Goal: Communication & Community: Answer question/provide support

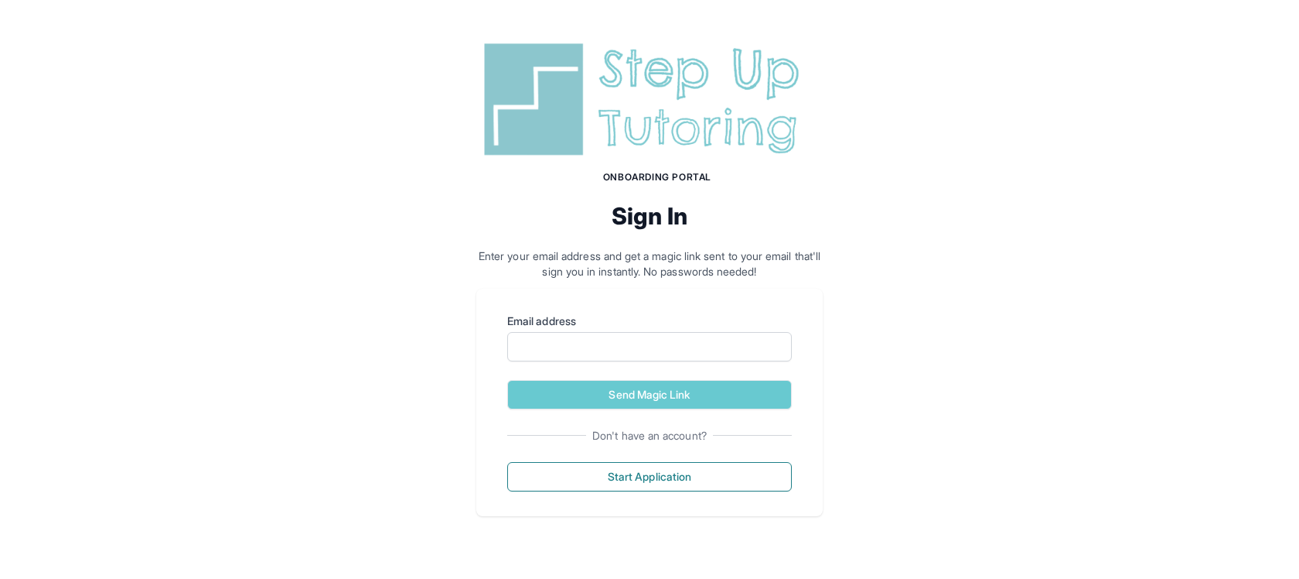
click at [596, 105] on img at bounding box center [649, 99] width 347 height 125
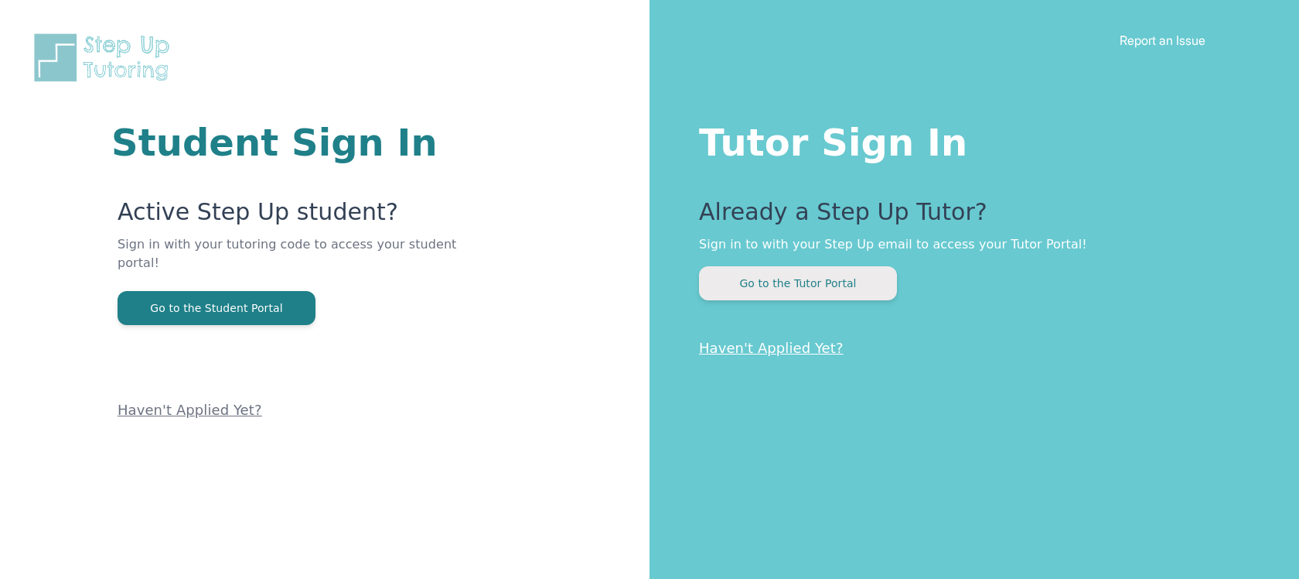
click at [808, 275] on button "Go to the Tutor Portal" at bounding box center [798, 283] width 198 height 34
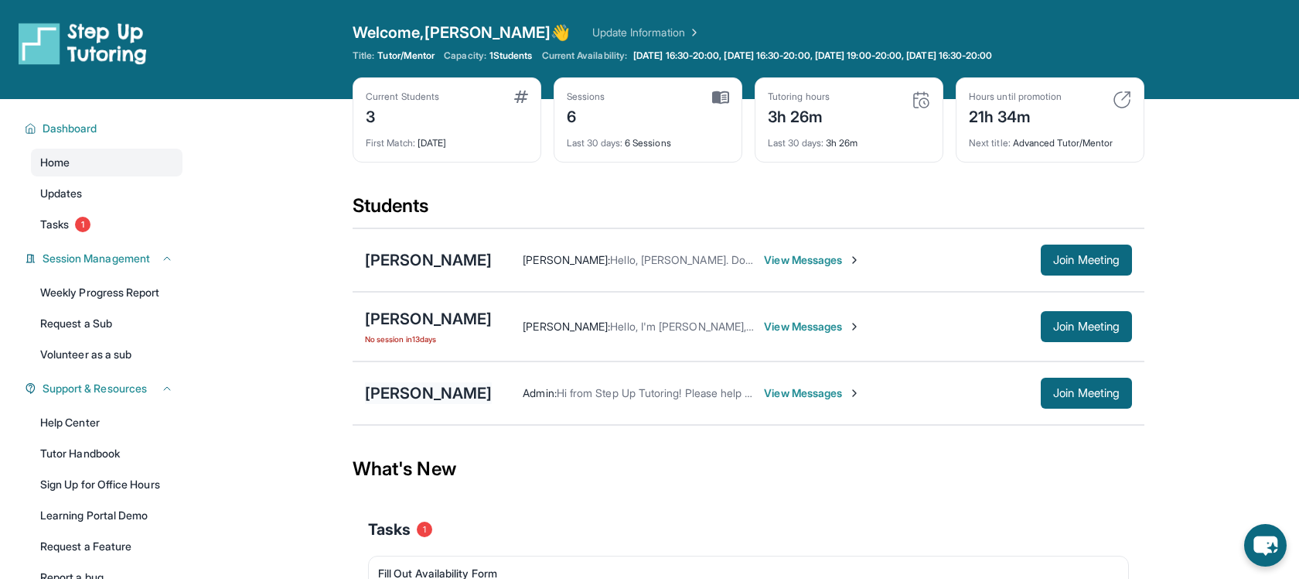
click at [425, 391] on div "[PERSON_NAME]" at bounding box center [428, 393] width 127 height 22
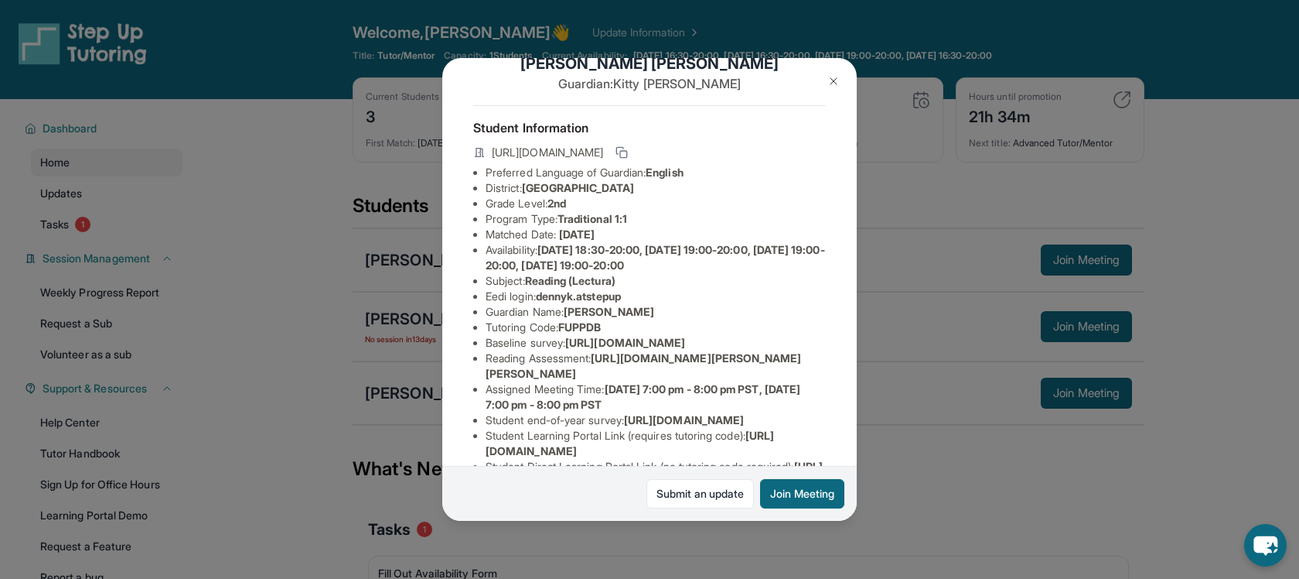
scroll to position [38, 0]
click at [836, 69] on button at bounding box center [833, 81] width 31 height 31
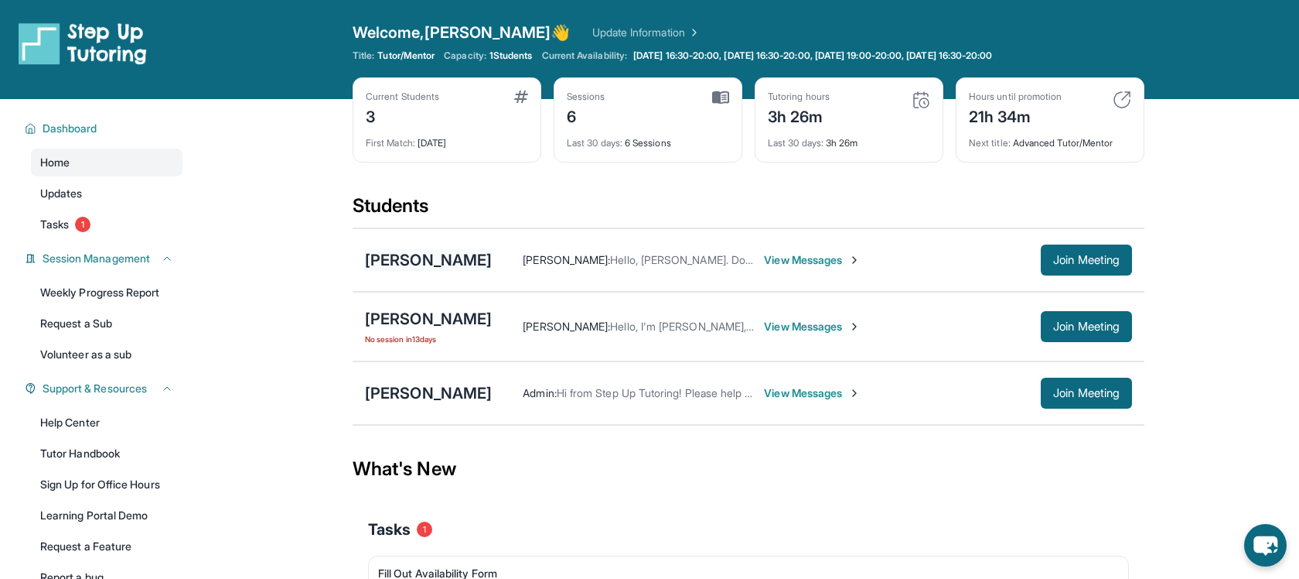
click at [473, 264] on div "[PERSON_NAME]" at bounding box center [428, 260] width 127 height 22
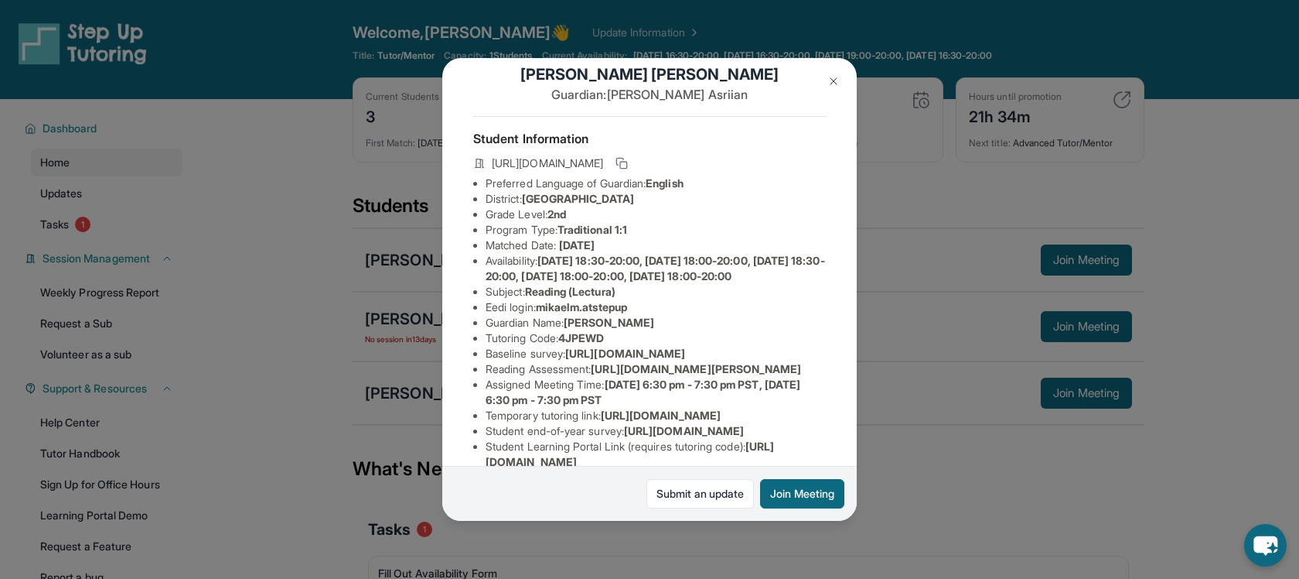
scroll to position [24, 0]
click at [831, 84] on img at bounding box center [834, 81] width 12 height 12
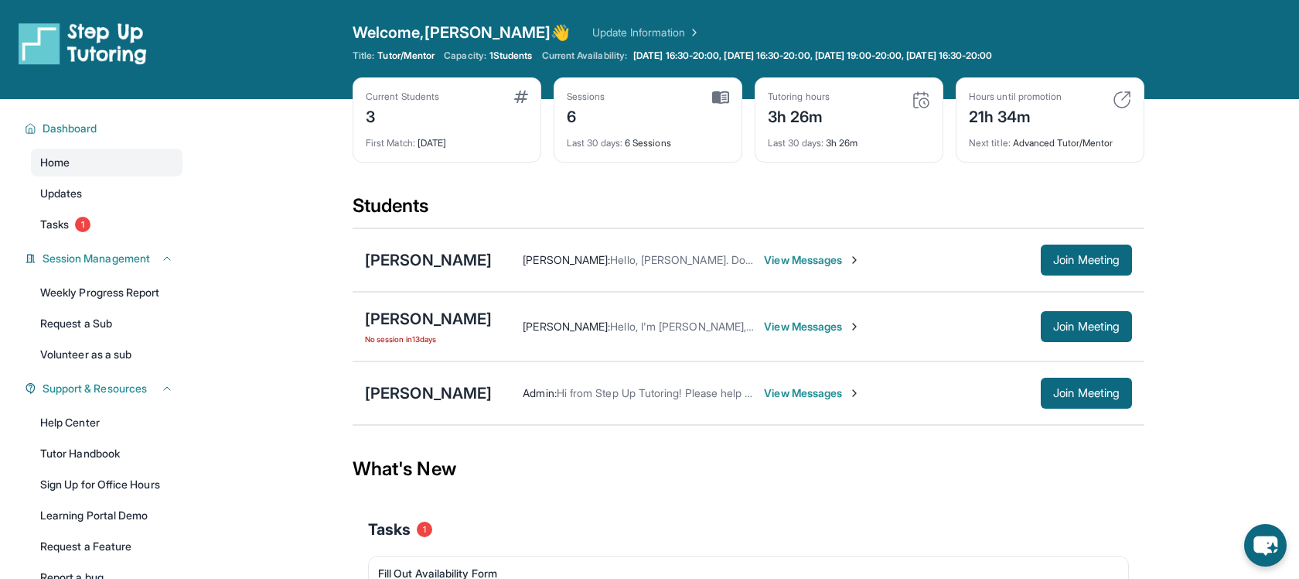
click at [690, 231] on div "[PERSON_NAME] [PERSON_NAME] : Hello, [PERSON_NAME]. Don't worry, another teache…" at bounding box center [749, 259] width 792 height 63
click at [777, 257] on span "View Messages" at bounding box center [812, 259] width 97 height 15
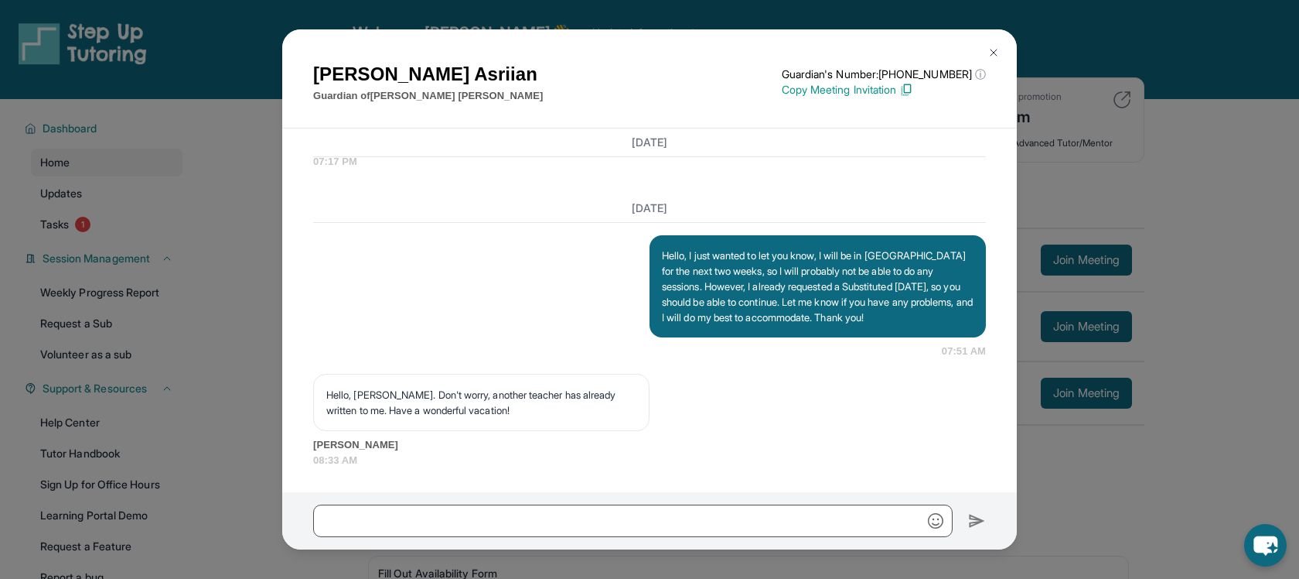
scroll to position [2531, 0]
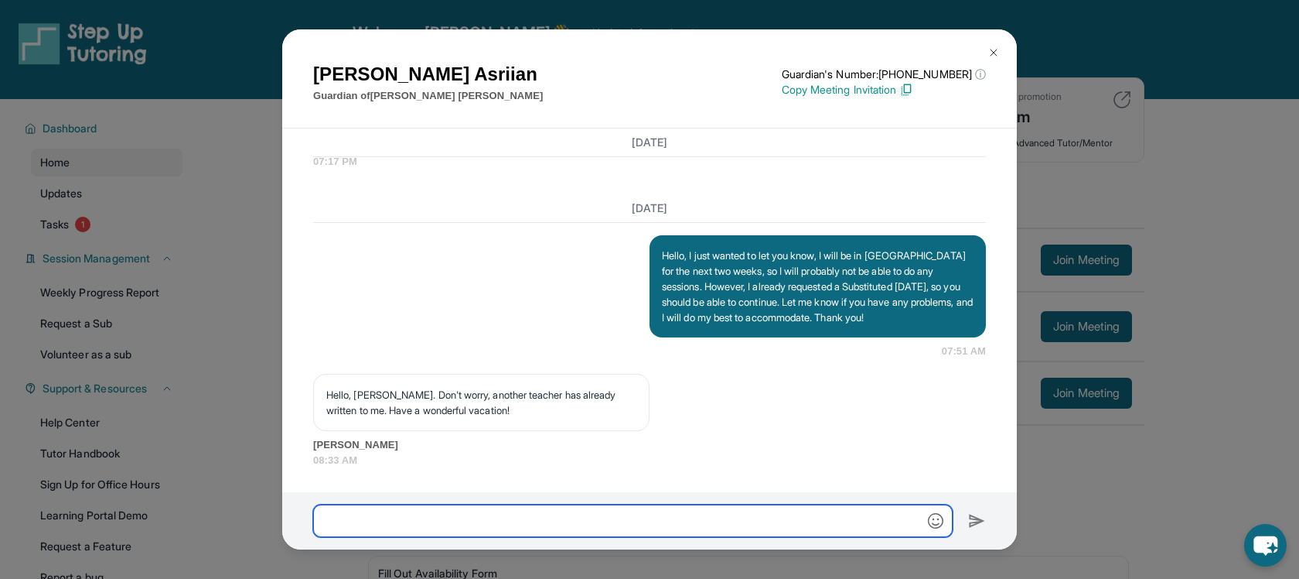
click at [726, 521] on input "text" at bounding box center [633, 520] width 640 height 32
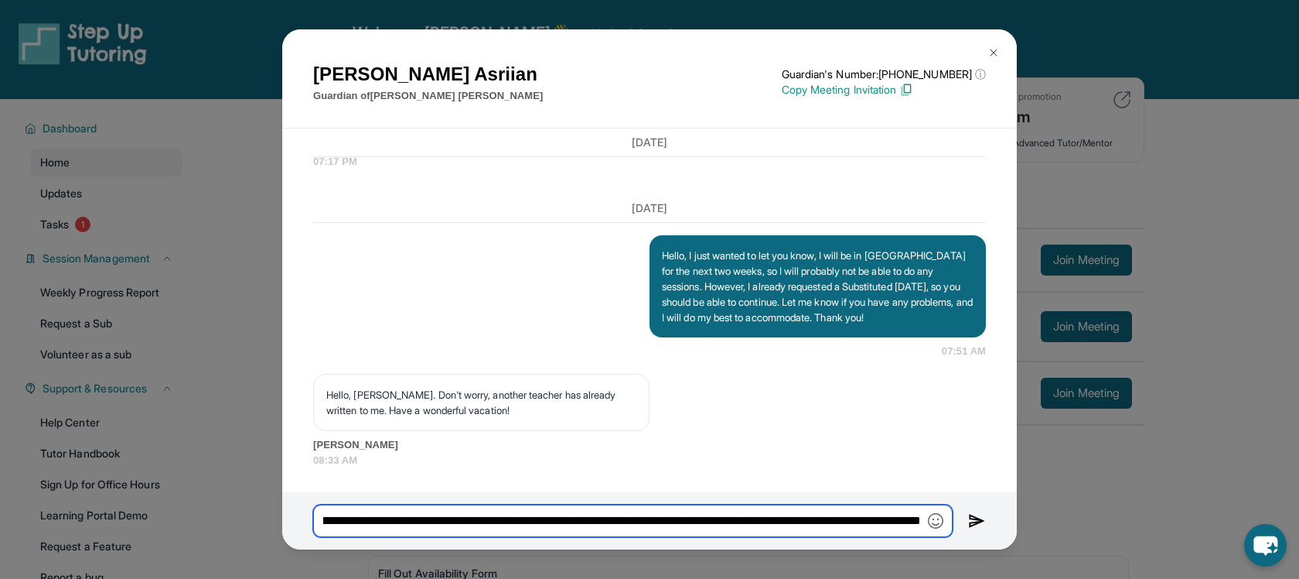
scroll to position [0, 402]
type input "**********"
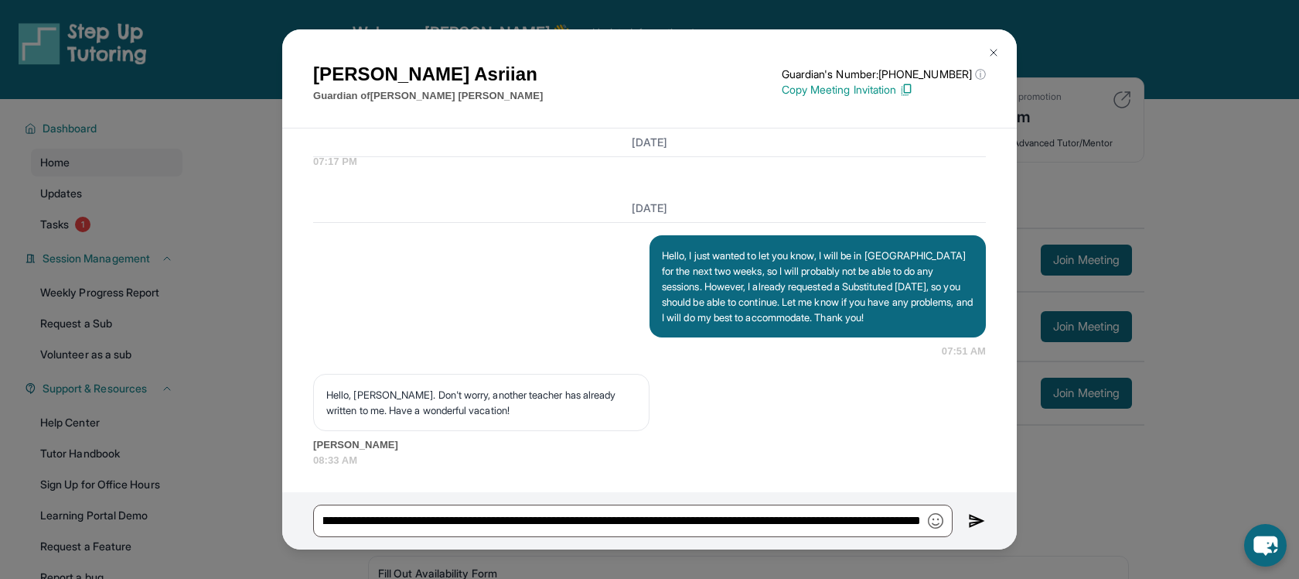
scroll to position [0, 0]
click at [971, 520] on img at bounding box center [977, 520] width 18 height 19
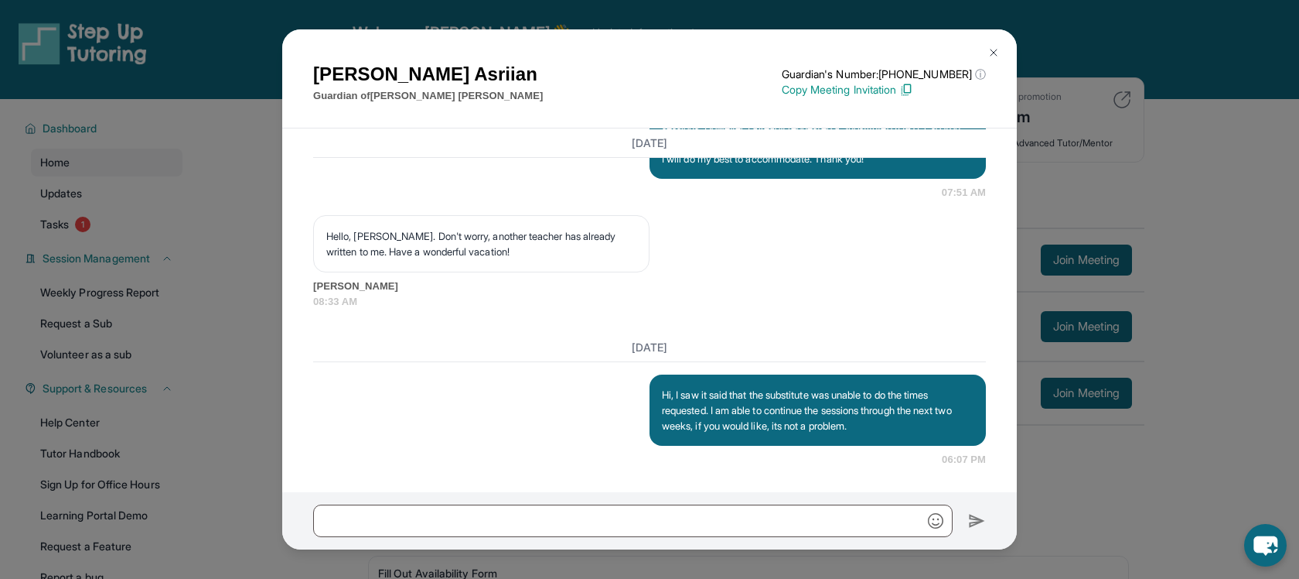
scroll to position [2689, 0]
click at [990, 50] on img at bounding box center [994, 52] width 12 height 12
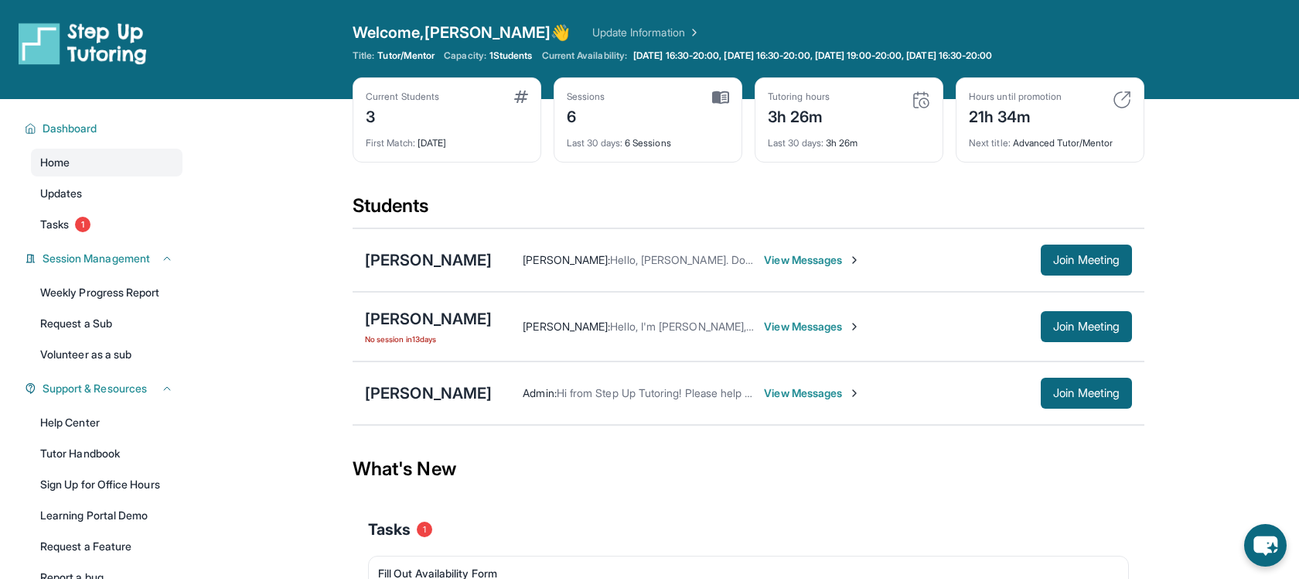
click at [1178, 304] on main "Current Students 3 First Match : [DATE] Sessions 6 Last 30 days : 6 Sessions Tu…" at bounding box center [748, 414] width 1101 height 630
click at [446, 315] on div "[PERSON_NAME]" at bounding box center [428, 319] width 127 height 22
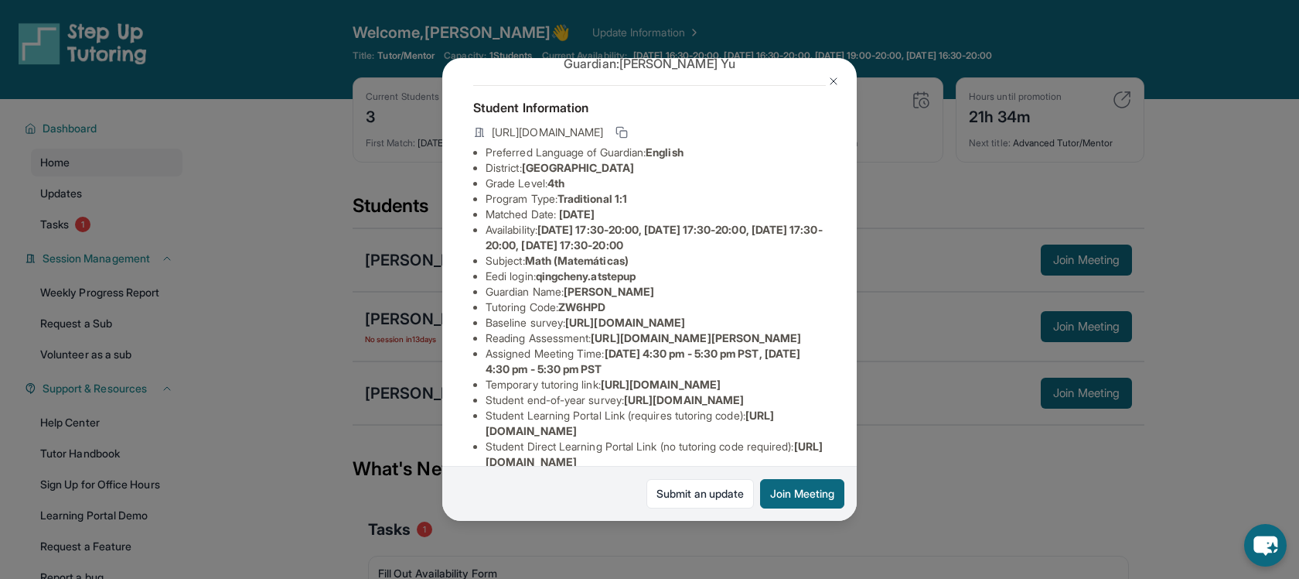
scroll to position [0, 1]
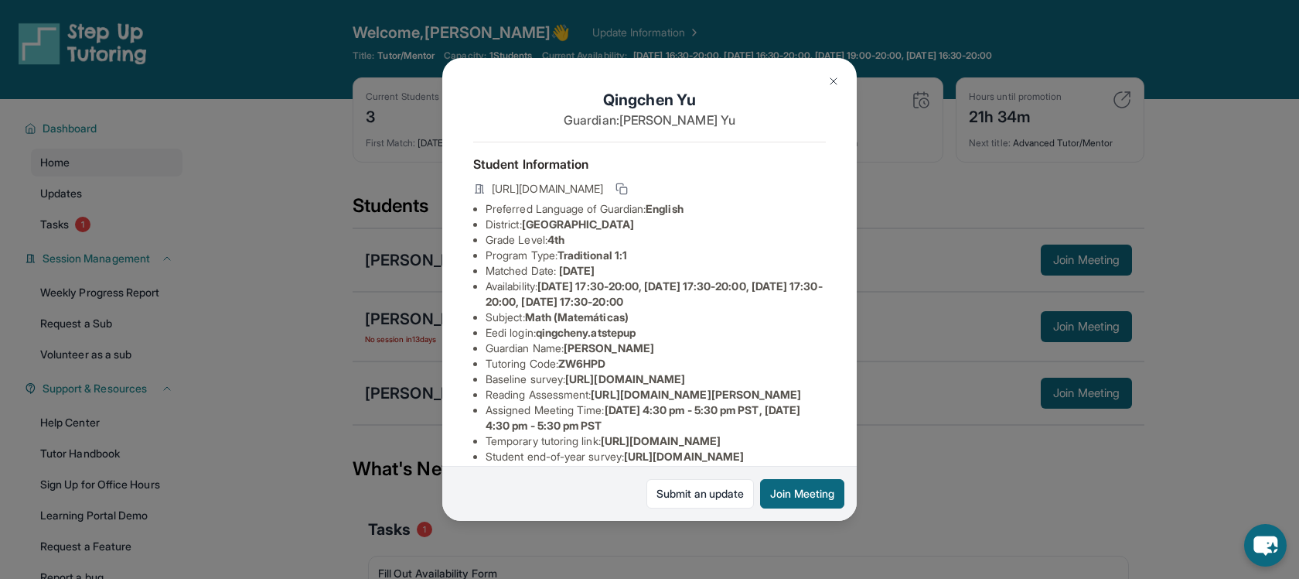
click at [682, 101] on h1 "[PERSON_NAME]" at bounding box center [649, 100] width 353 height 22
copy h1 "[PERSON_NAME]"
click at [833, 75] on img at bounding box center [834, 81] width 12 height 12
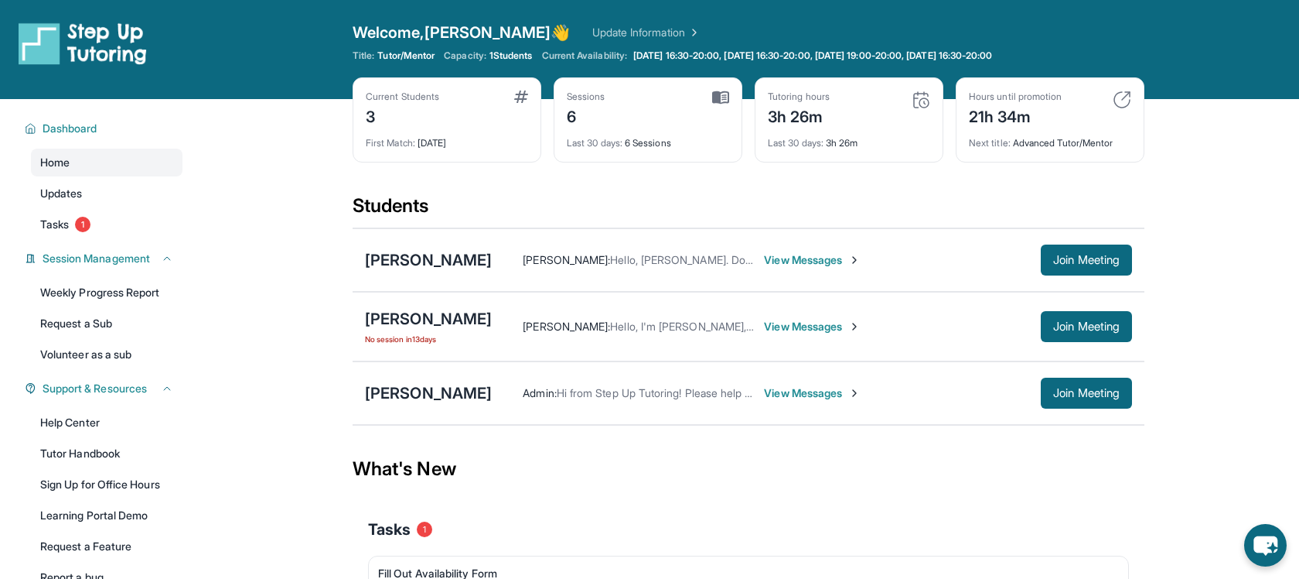
click at [784, 328] on span "View Messages" at bounding box center [812, 326] width 97 height 15
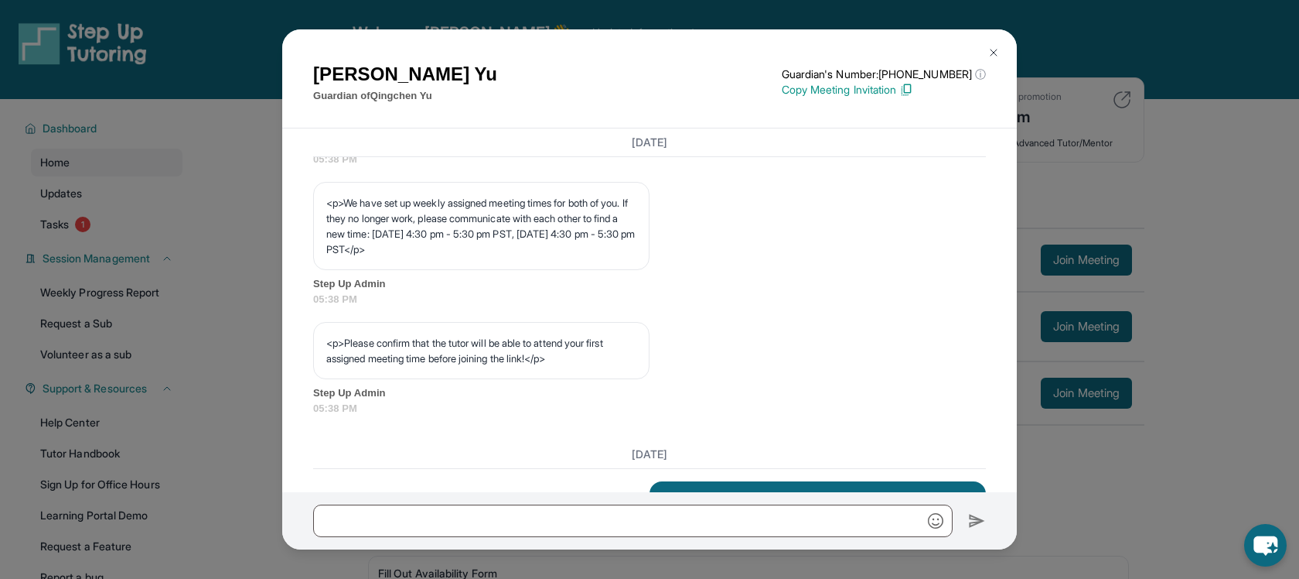
scroll to position [964, 0]
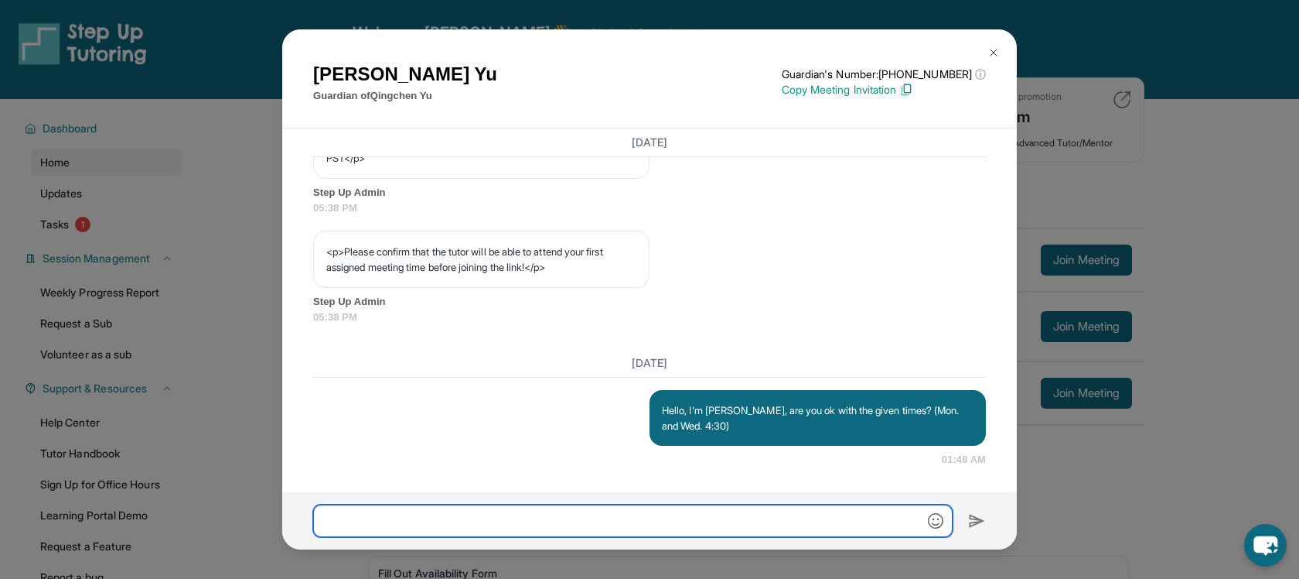
click at [648, 527] on input "text" at bounding box center [633, 520] width 640 height 32
type input "*"
type input "**********"
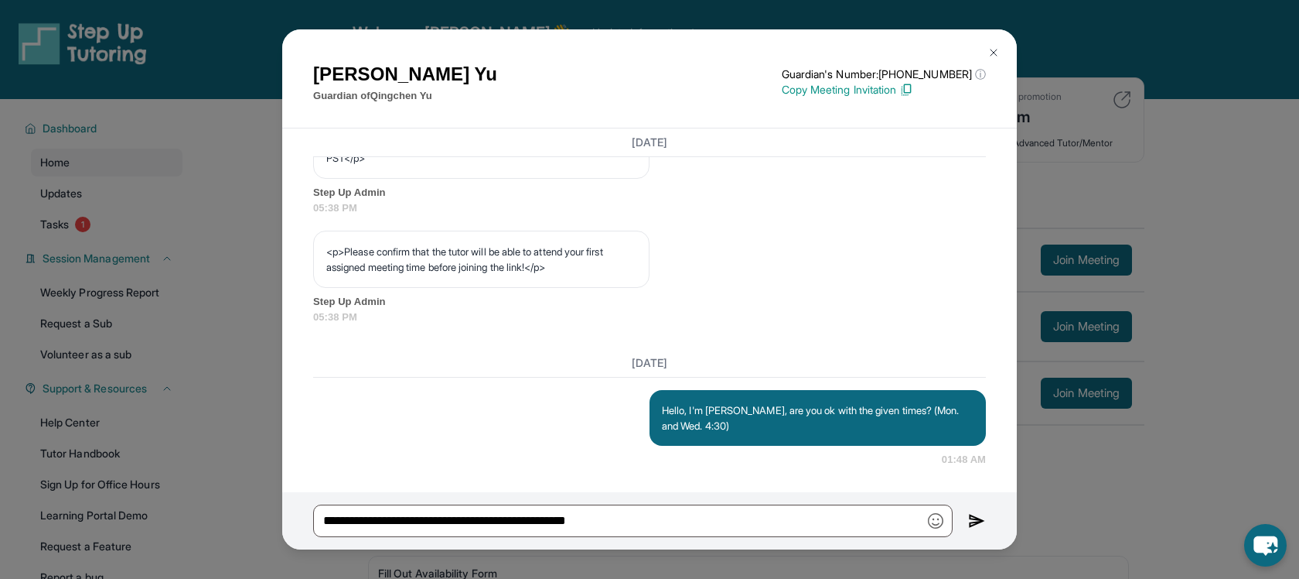
click at [974, 517] on img at bounding box center [977, 520] width 18 height 19
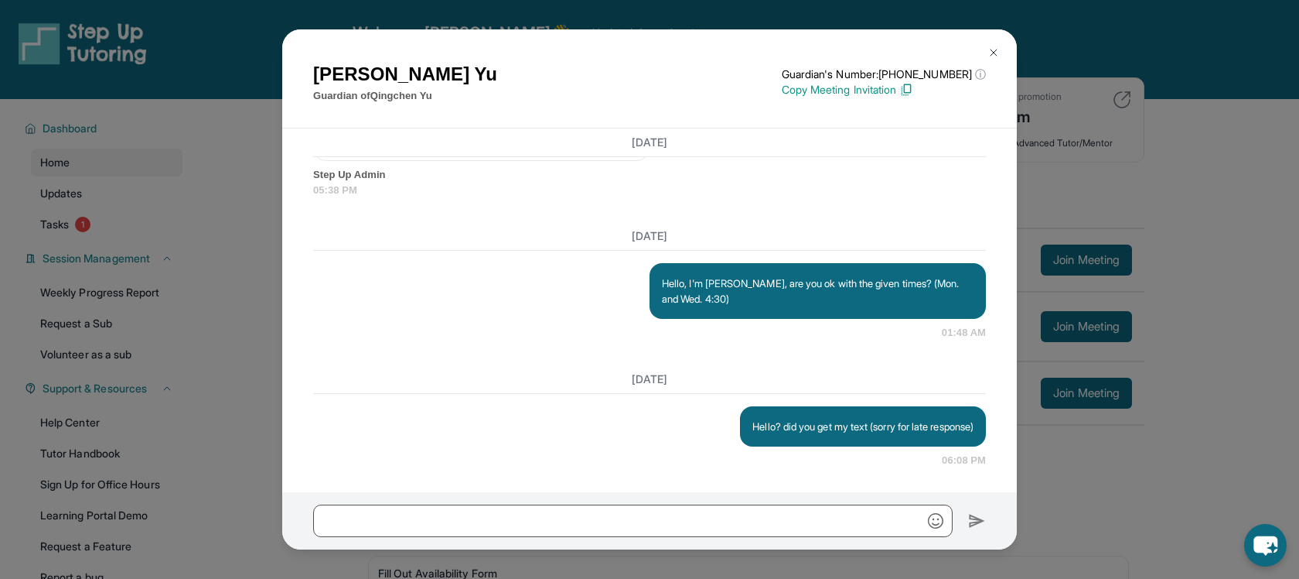
scroll to position [1091, 0]
click at [993, 52] on img at bounding box center [994, 52] width 12 height 12
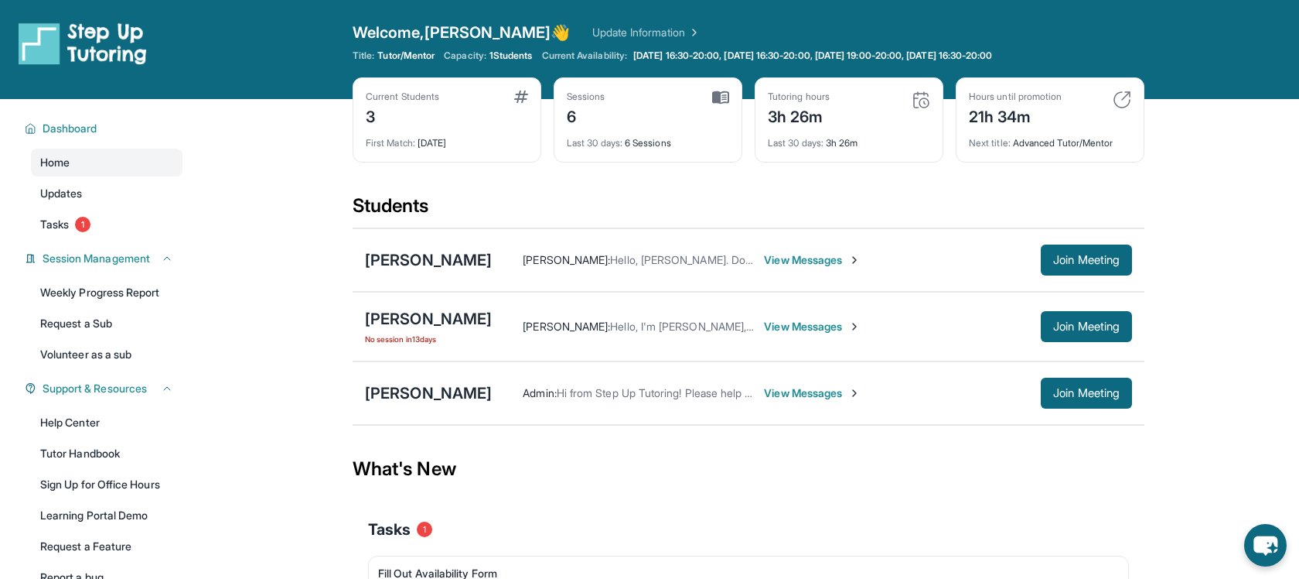
click at [833, 173] on div "Current Students 3 First Match : [DATE] Sessions 6 Last 30 days : 6 Sessions Tu…" at bounding box center [749, 135] width 792 height 116
click at [621, 193] on div "Students" at bounding box center [749, 210] width 792 height 34
